Goal: Contribute content

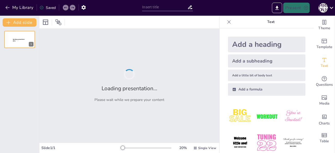
type input "Методи правового регулювання: основи та практичні аспекти"
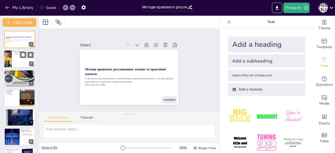
click at [8, 58] on div at bounding box center [8, 59] width 13 height 18
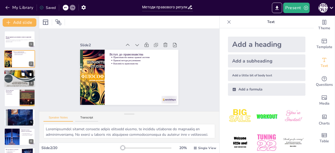
click at [6, 74] on div at bounding box center [19, 78] width 31 height 44
type textarea "Loremipsum-dolorsi amet c adipiscin elitseddo eiusm, tem incididun utlaboree do…"
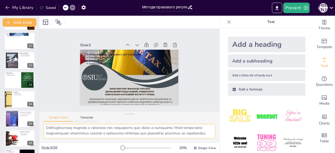
scroll to position [269, 0]
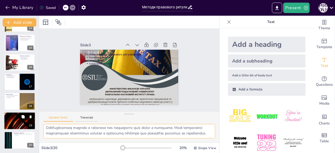
click at [17, 119] on div at bounding box center [19, 121] width 31 height 18
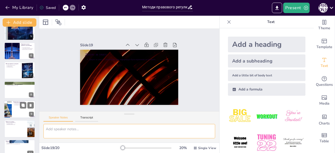
scroll to position [0, 0]
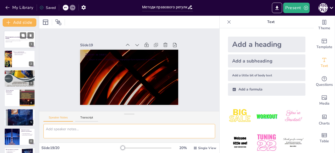
click at [10, 39] on div "У цій презентації розглядаються основи методів правового регулювання, їх об’єкт…" at bounding box center [19, 41] width 28 height 4
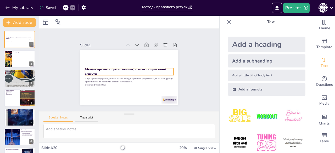
click at [105, 68] on strong "Методи правового регулювання: основи та практичні аспекти" at bounding box center [132, 73] width 55 height 68
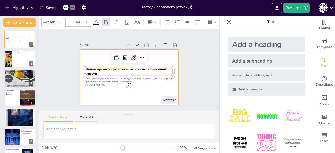
click at [99, 61] on div at bounding box center [136, 68] width 74 height 107
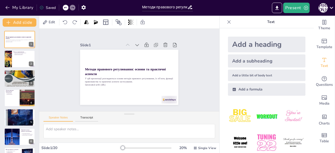
click at [247, 62] on div "Add a subheading" at bounding box center [266, 60] width 77 height 13
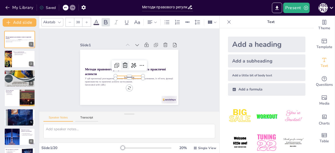
click at [129, 71] on icon at bounding box center [132, 74] width 7 height 7
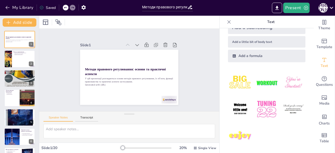
scroll to position [34, 0]
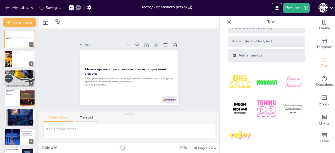
click at [263, 110] on img at bounding box center [266, 108] width 24 height 24
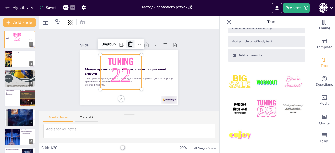
click at [139, 44] on icon at bounding box center [143, 48] width 9 height 9
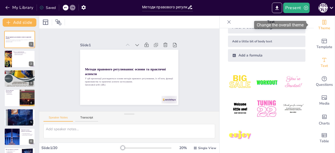
click at [318, 27] on span "Theme" at bounding box center [324, 28] width 12 height 6
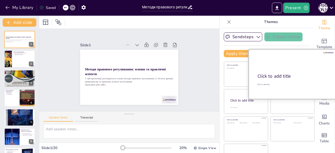
click at [248, 73] on div at bounding box center [292, 73] width 88 height 49
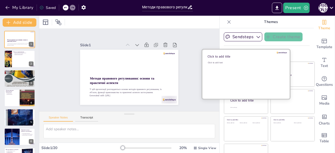
click at [237, 73] on div "Click to add text" at bounding box center [245, 77] width 75 height 32
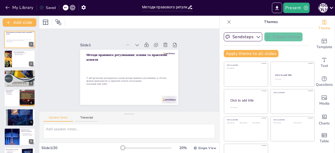
click at [65, 7] on icon at bounding box center [65, 7] width 3 height 1
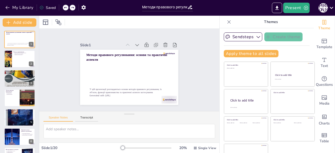
click at [65, 7] on icon at bounding box center [65, 7] width 3 height 1
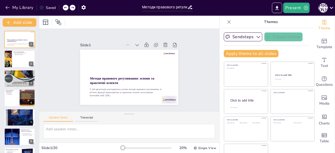
click at [65, 7] on icon at bounding box center [65, 7] width 3 height 1
click at [65, 8] on icon at bounding box center [65, 7] width 3 height 3
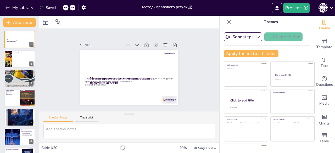
click at [65, 9] on icon at bounding box center [65, 7] width 3 height 3
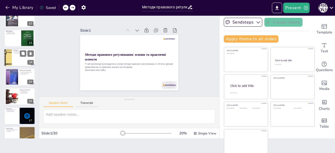
scroll to position [269, 0]
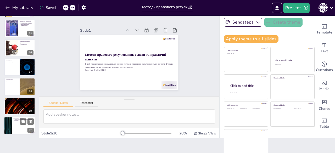
click at [11, 130] on div at bounding box center [7, 126] width 31 height 18
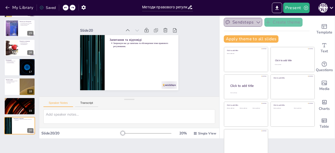
click at [246, 20] on button "Sendsteps" at bounding box center [242, 22] width 38 height 9
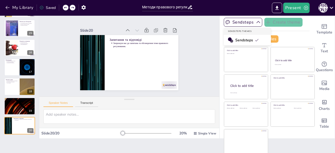
click at [243, 38] on span "Sendsteps" at bounding box center [247, 40] width 24 height 5
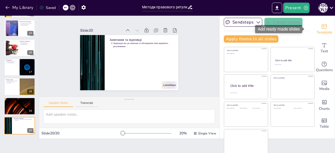
click at [320, 26] on div "Template" at bounding box center [323, 29] width 21 height 19
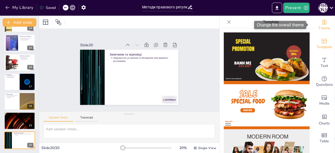
click at [327, 22] on div "Theme" at bounding box center [323, 25] width 21 height 19
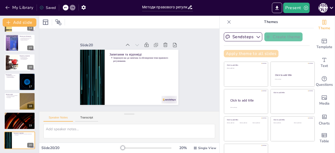
click at [226, 51] on button "Apply theme to all slides" at bounding box center [250, 53] width 55 height 7
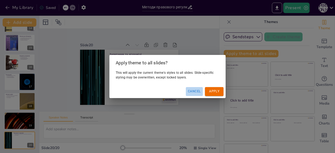
click at [199, 92] on button "Cancel" at bounding box center [194, 91] width 17 height 9
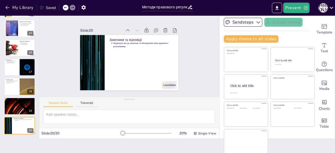
scroll to position [13, 0]
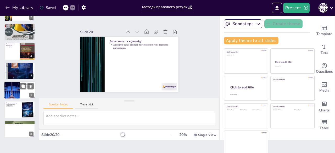
click at [11, 83] on div at bounding box center [12, 90] width 34 height 18
type textarea "Loremipsumdo sita conse a elitsedd eiusmodte i utlabore etdolore mag aliquaeni …"
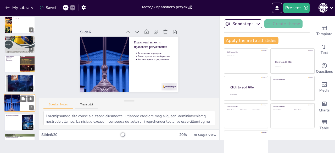
scroll to position [0, 0]
